Goal: Information Seeking & Learning: Find specific fact

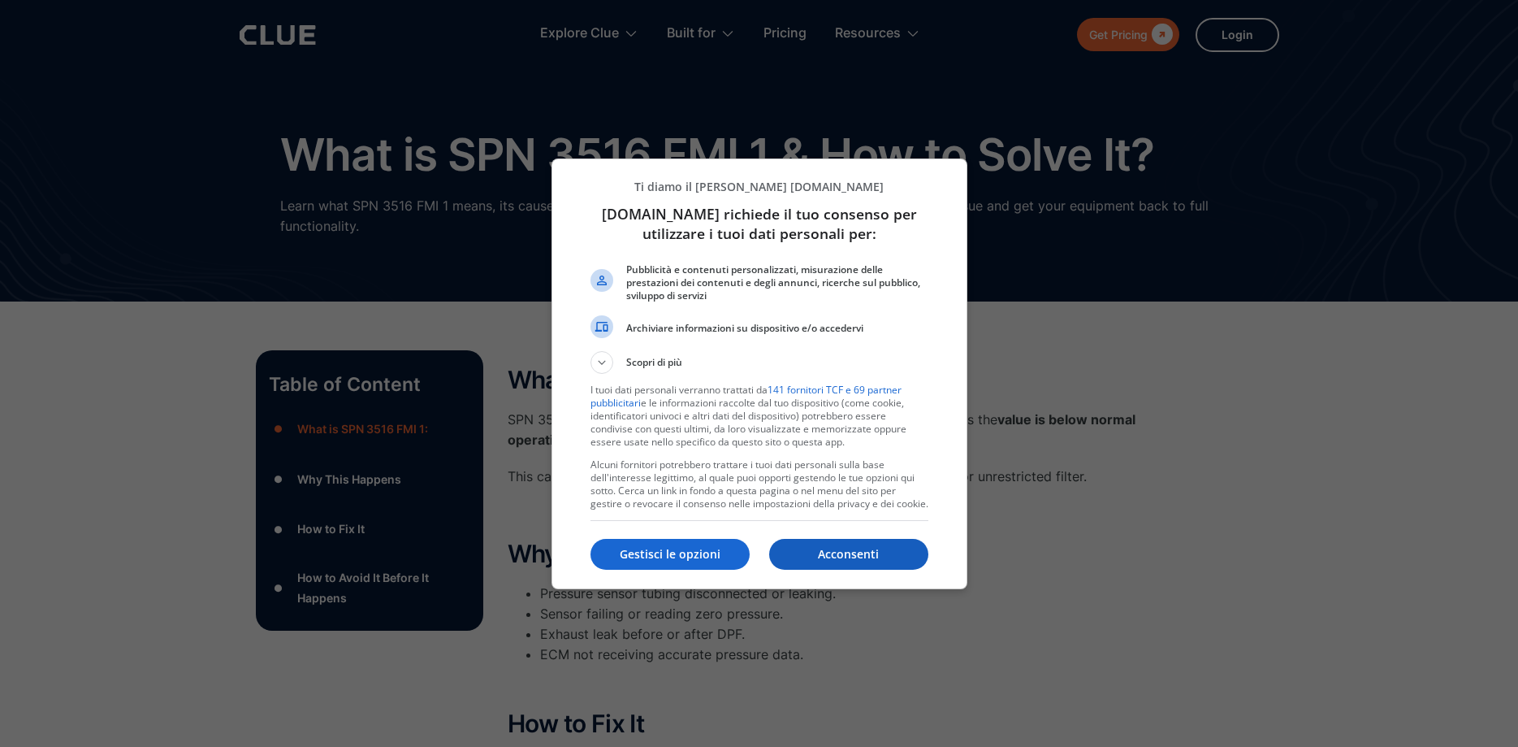
click at [843, 556] on p "Acconsenti" at bounding box center [848, 554] width 159 height 16
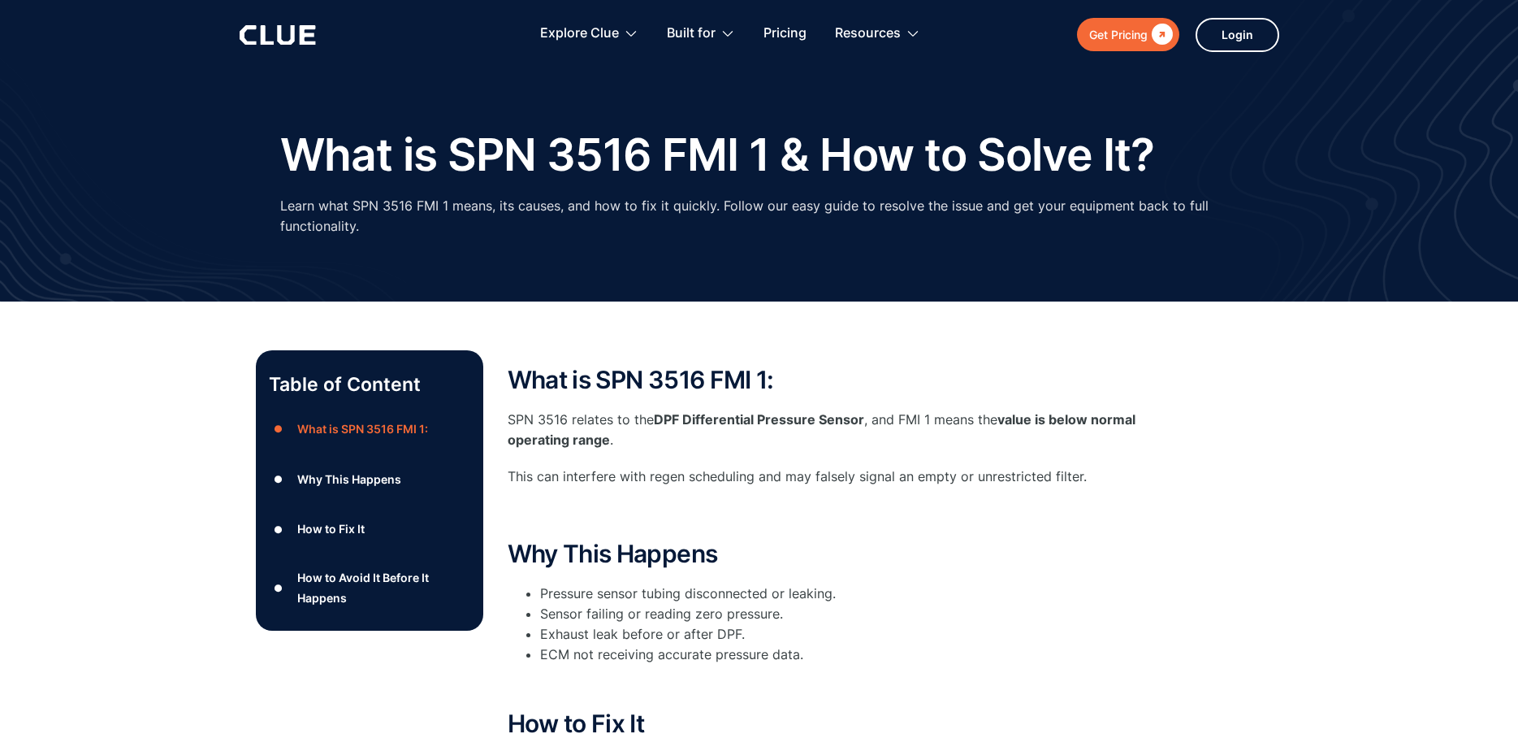
click at [1087, 479] on p "This can interfere with regen scheduling and may falsely signal an empty or unr…" at bounding box center [833, 476] width 650 height 20
click at [1088, 487] on p "This can interfere with regen scheduling and may falsely signal an empty or unr…" at bounding box center [833, 476] width 650 height 20
click at [1090, 487] on p "This can interfere with regen scheduling and may falsely signal an empty or unr…" at bounding box center [833, 476] width 650 height 20
click at [1094, 473] on p "This can interfere with regen scheduling and may falsely signal an empty or unr…" at bounding box center [833, 476] width 650 height 20
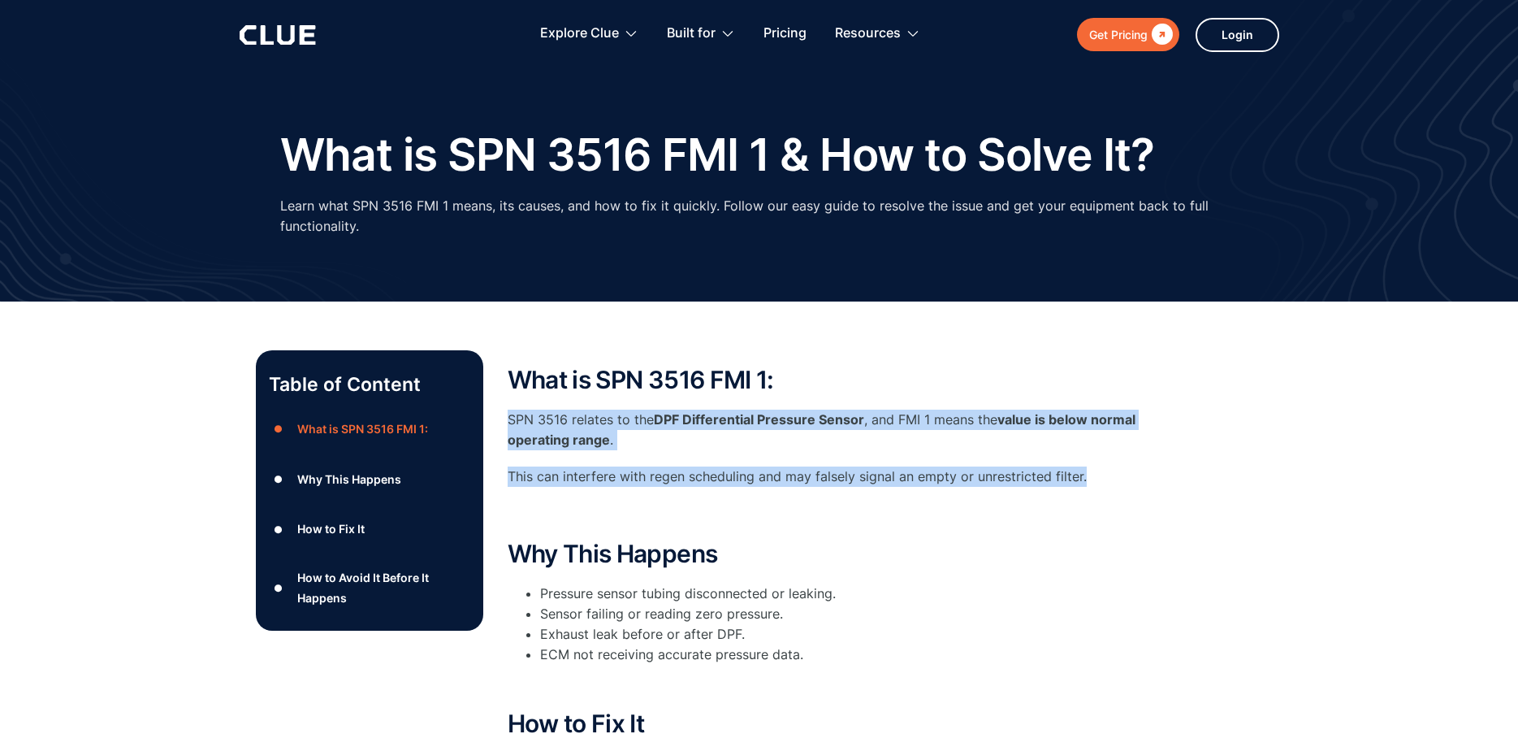
drag, startPoint x: 1098, startPoint y: 481, endPoint x: 509, endPoint y: 422, distance: 591.1
click at [509, 422] on div "What is SPN 3516 FMI 1: SPN 3516 relates to the DPF Differential Pressure Senso…" at bounding box center [833, 445] width 650 height 158
copy div "SPN 3516 relates to the DPF Differential Pressure Sensor , and FMI 1 means the …"
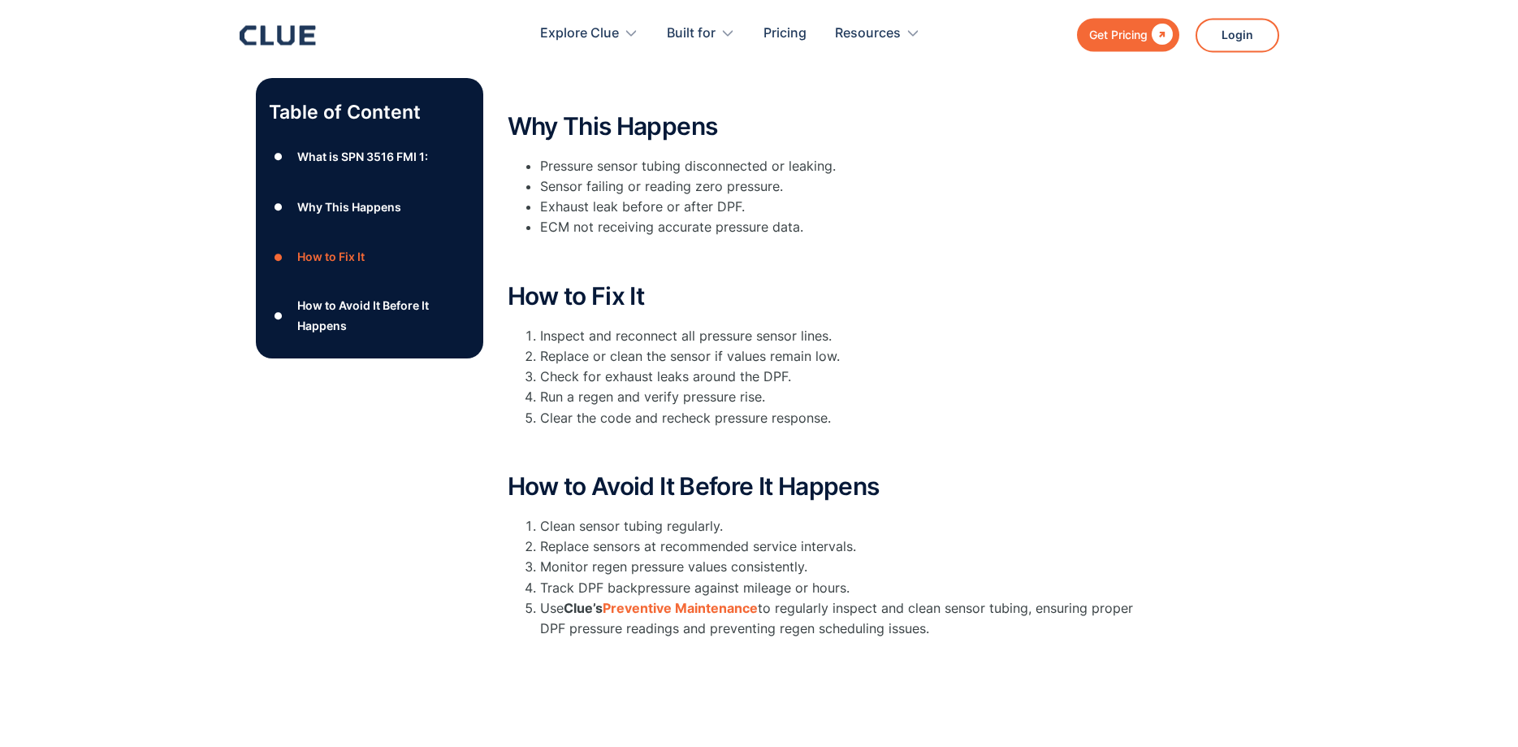
scroll to position [414, 0]
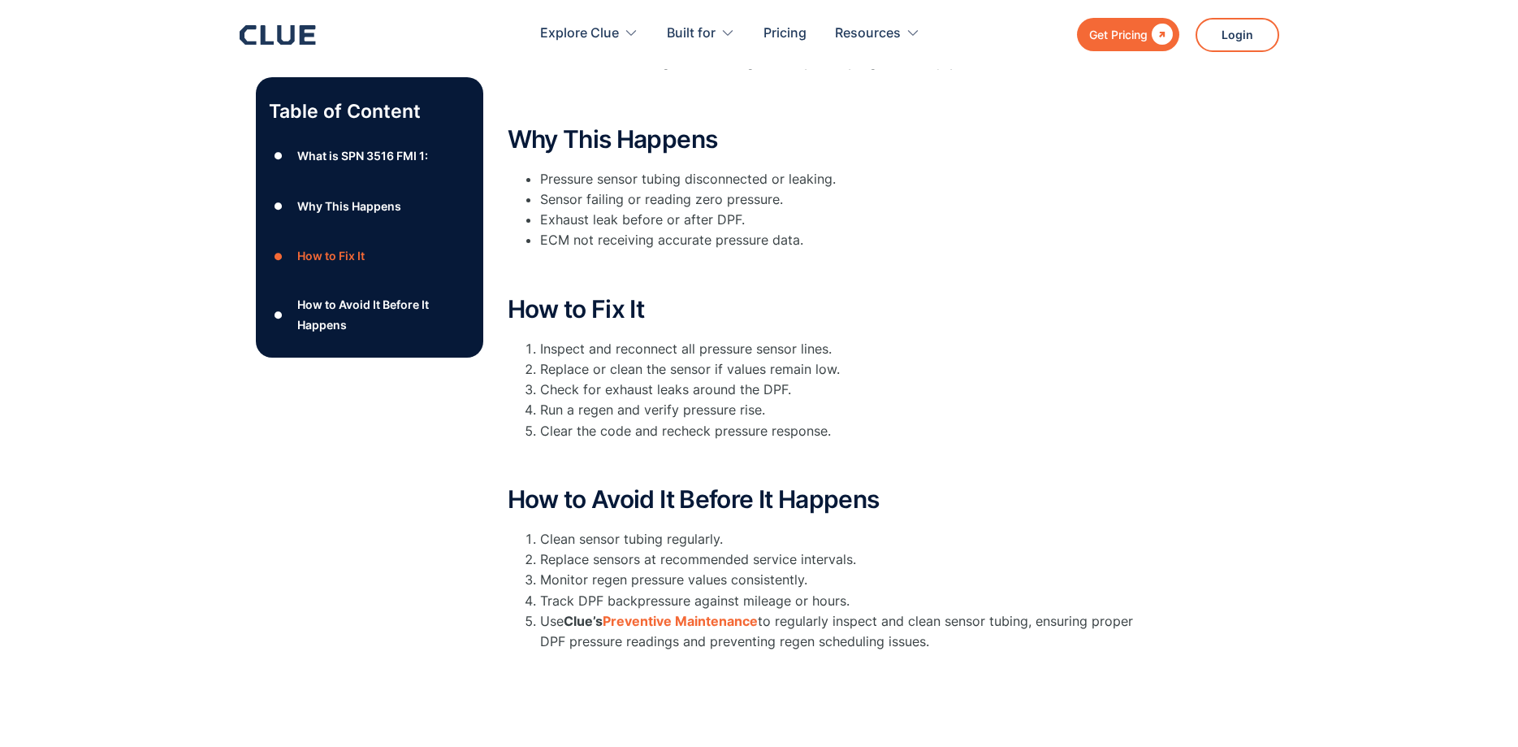
drag, startPoint x: 931, startPoint y: 647, endPoint x: 504, endPoint y: 135, distance: 666.7
click at [508, 529] on ol "Clean sensor tubing regularly. Replace sensors at recommended service intervals…" at bounding box center [833, 590] width 650 height 123
copy div "Why This Happens Pressure sensor tubing disconnected or leaking. Sensor failing…"
